Goal: Obtain resource: Download file/media

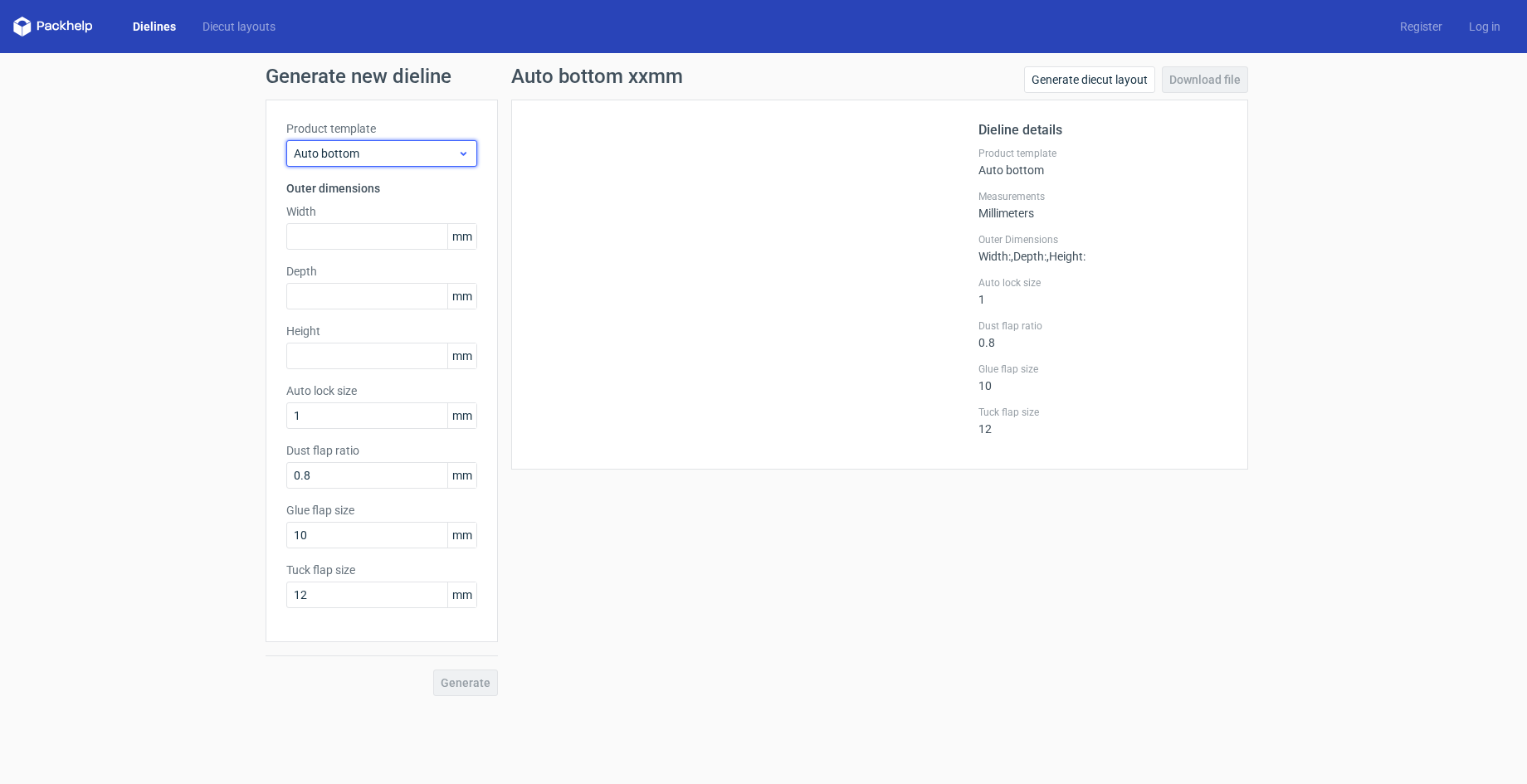
click at [338, 152] on span "Auto bottom" at bounding box center [376, 153] width 164 height 16
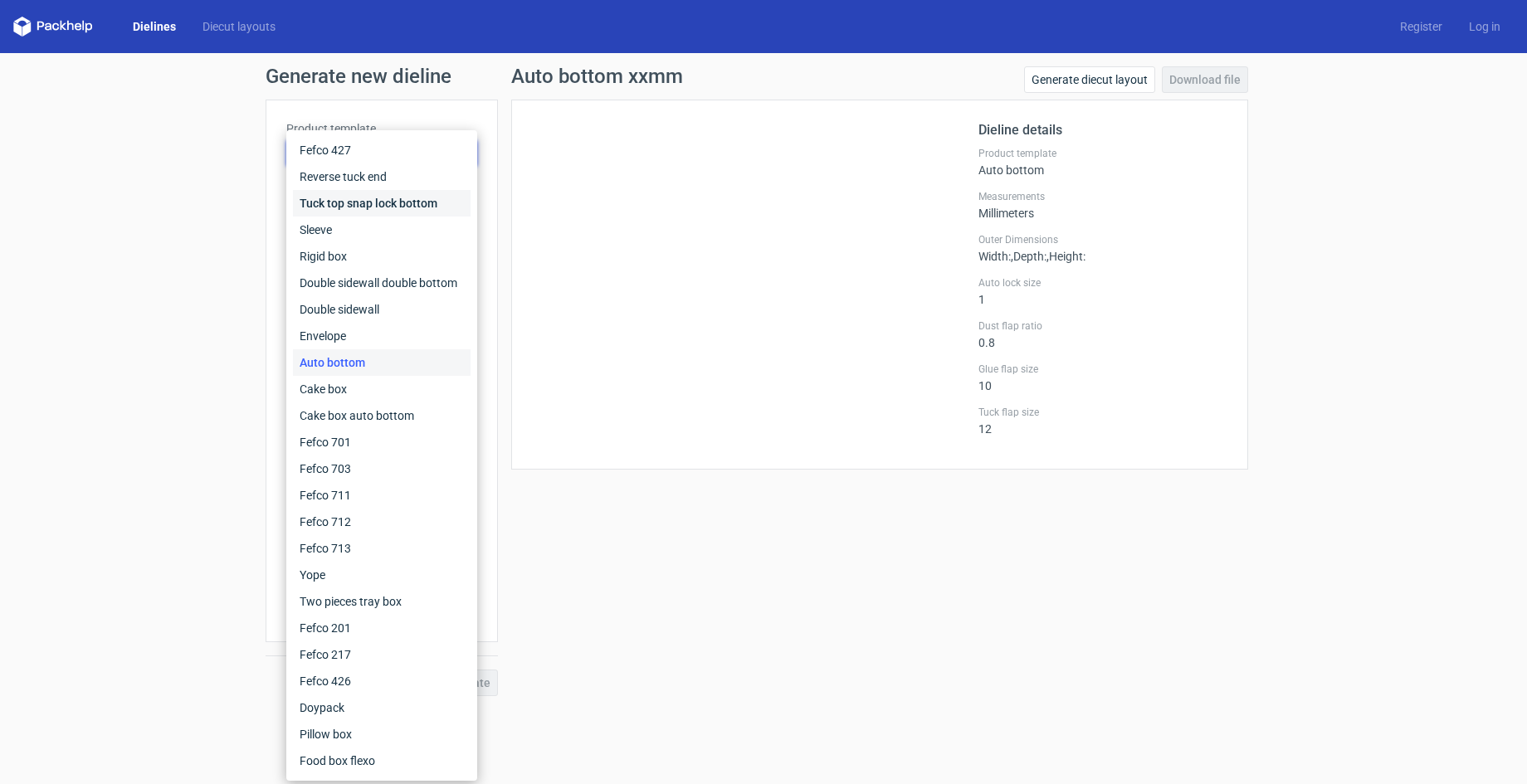
click at [359, 201] on div "Tuck top snap lock bottom" at bounding box center [382, 203] width 177 height 26
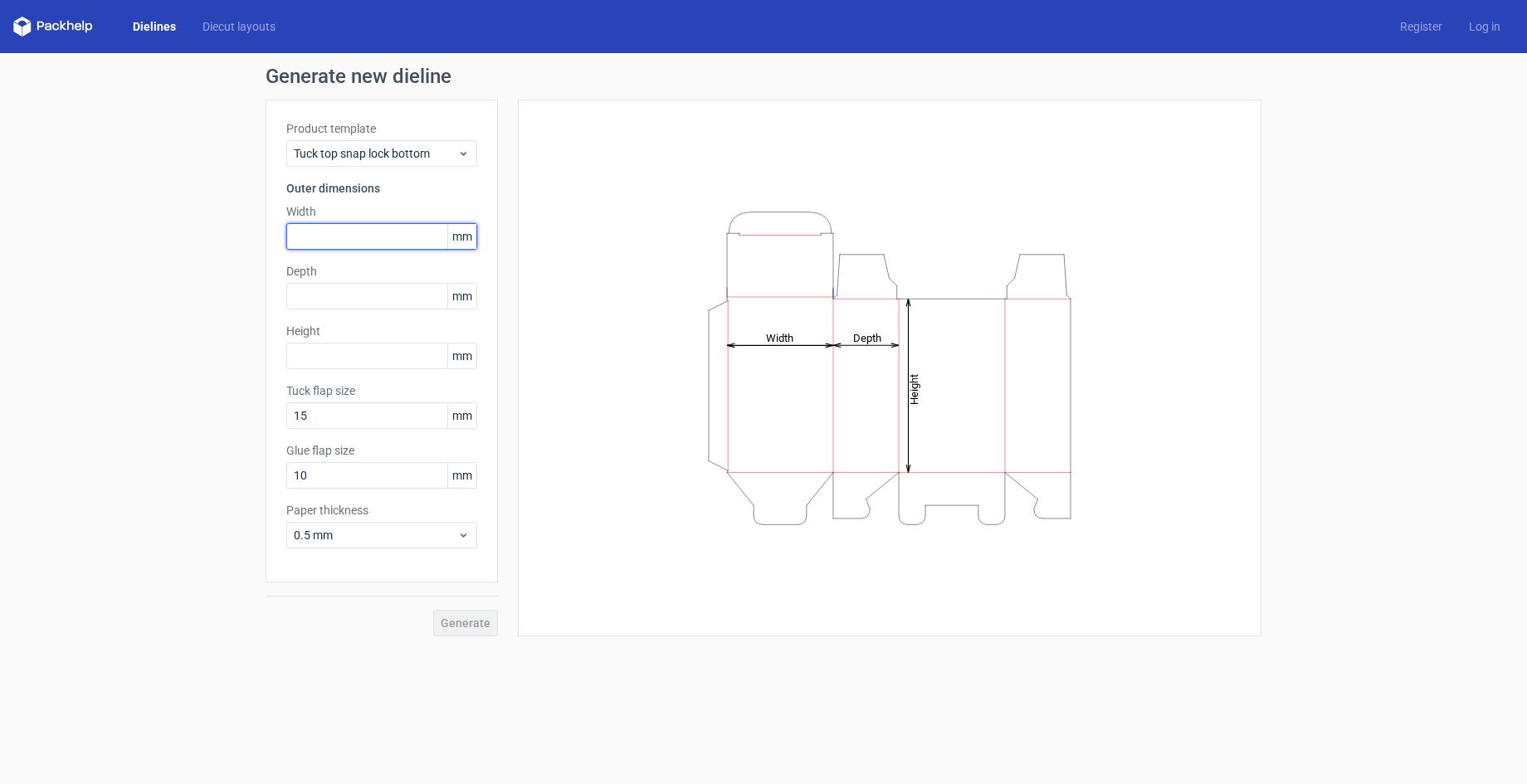
click at [351, 233] on input "text" at bounding box center [382, 236] width 191 height 26
type input "65"
click at [306, 286] on input "text" at bounding box center [382, 296] width 191 height 26
type input "65"
click at [310, 354] on input "text" at bounding box center [382, 355] width 191 height 26
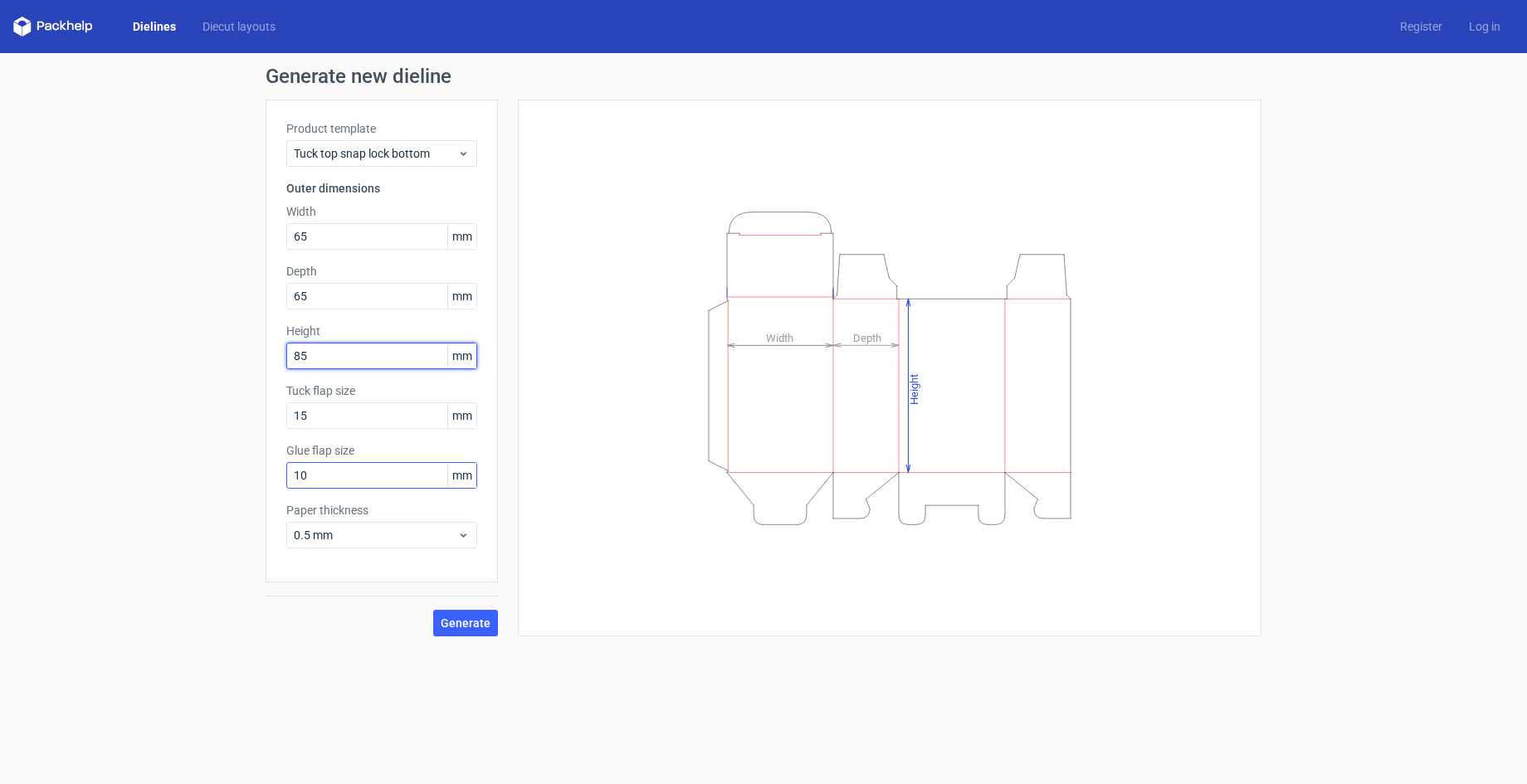
type input "85"
click at [334, 468] on input "10" at bounding box center [382, 475] width 191 height 26
type input "15"
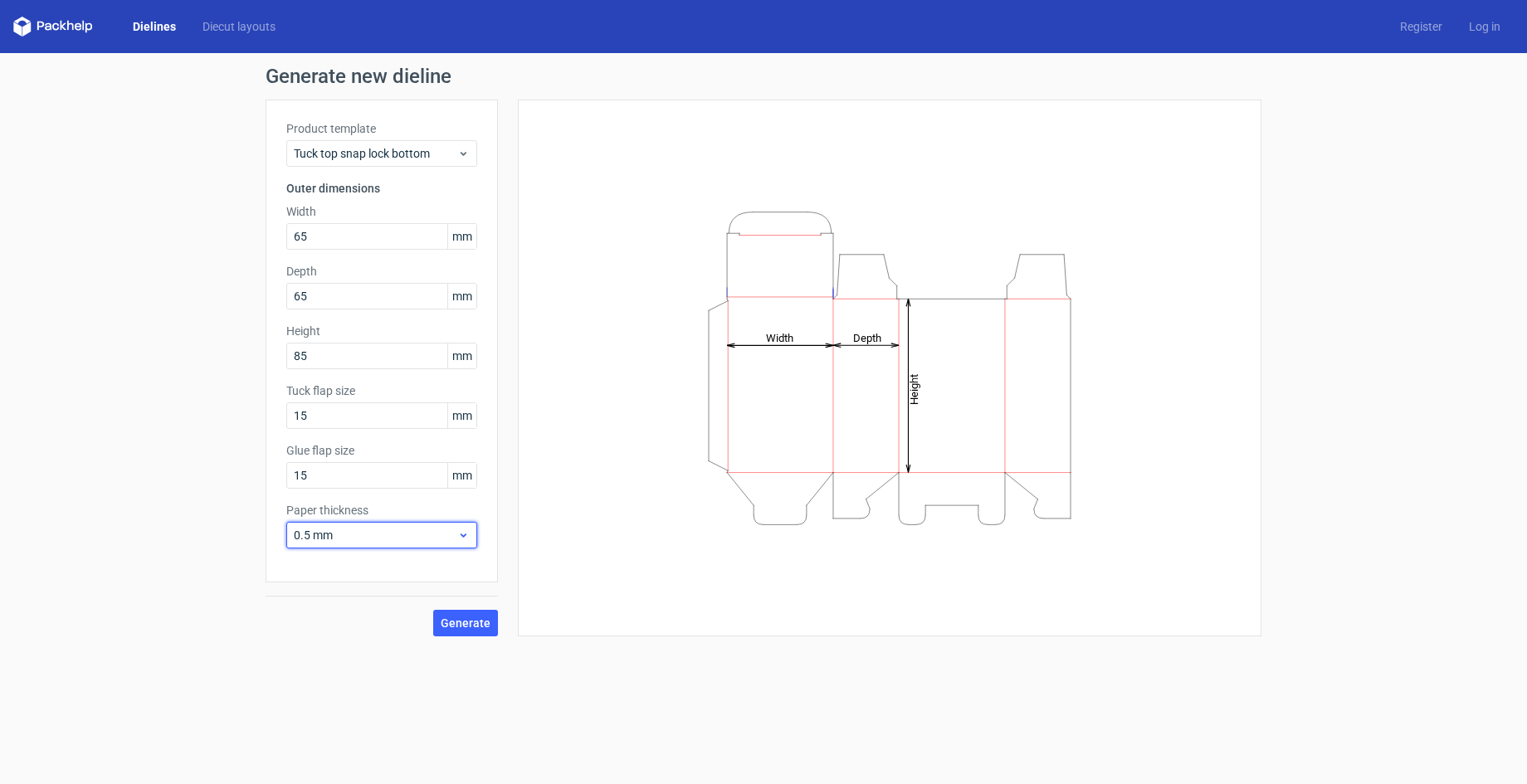
click at [362, 529] on span "0.5 mm" at bounding box center [376, 534] width 164 height 16
click at [360, 568] on div "0.4 mm" at bounding box center [382, 571] width 177 height 26
click at [453, 624] on span "Generate" at bounding box center [466, 623] width 49 height 12
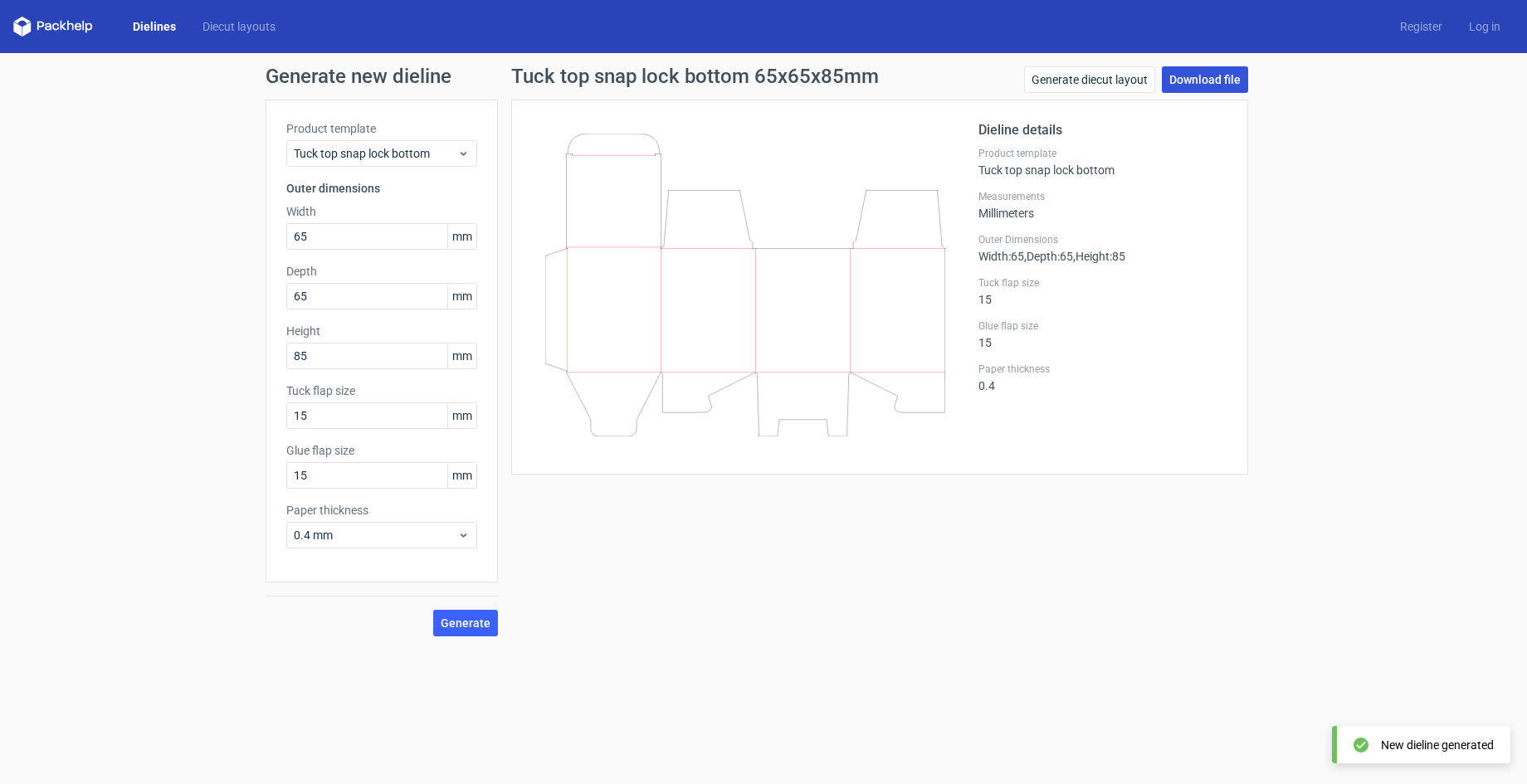
click at [1185, 78] on link "Download file" at bounding box center [1205, 79] width 86 height 26
